Goal: Obtain resource: Obtain resource

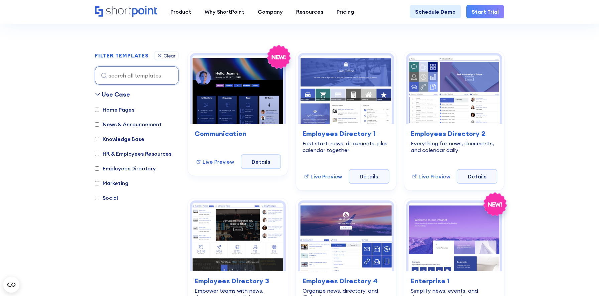
scroll to position [213, 0]
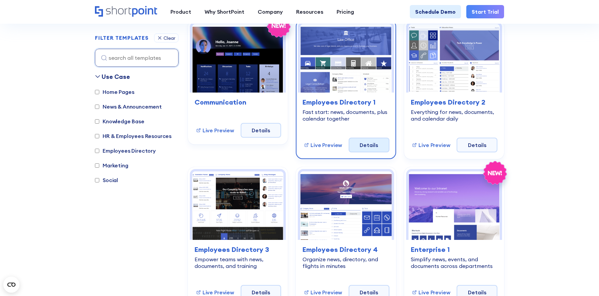
click at [360, 149] on link "Details" at bounding box center [369, 145] width 41 height 15
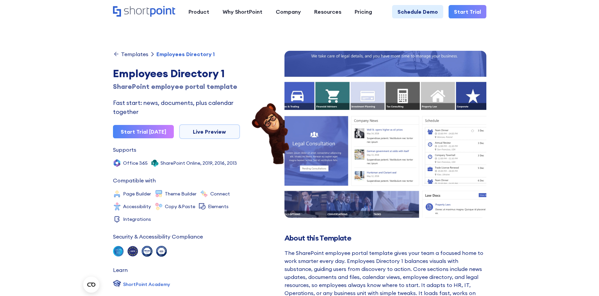
scroll to position [28, 0]
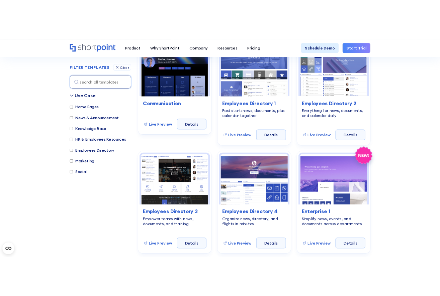
scroll to position [232, 0]
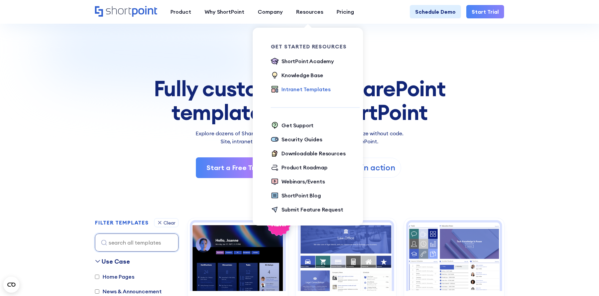
scroll to position [117, 0]
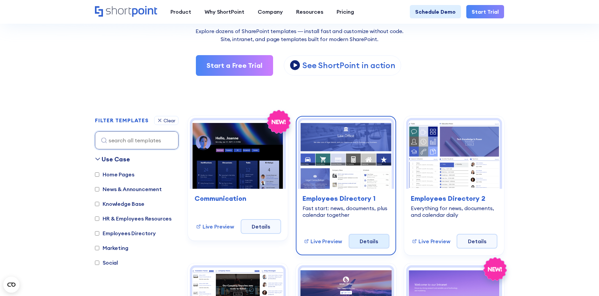
click at [373, 240] on link "Details" at bounding box center [369, 241] width 41 height 15
